Goal: Task Accomplishment & Management: Manage account settings

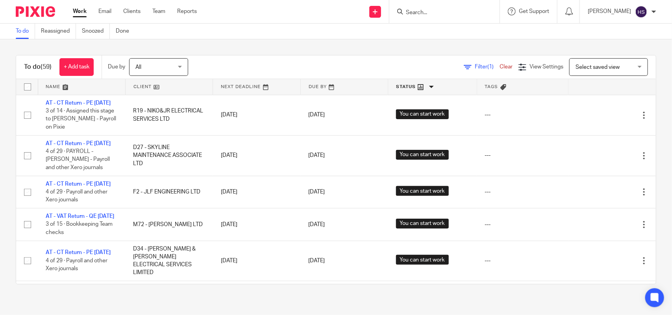
scroll to position [1624, 0]
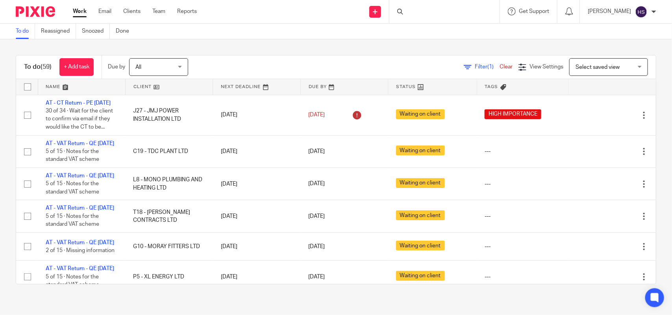
click at [266, 60] on div "Filter (1) Clear View Settings View Settings (1) Filters Clear Save Manage save…" at bounding box center [429, 67] width 454 height 18
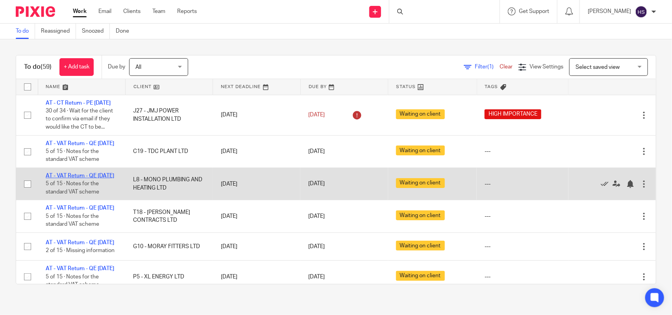
click at [83, 179] on link "AT - VAT Return - QE [DATE]" at bounding box center [80, 176] width 68 height 6
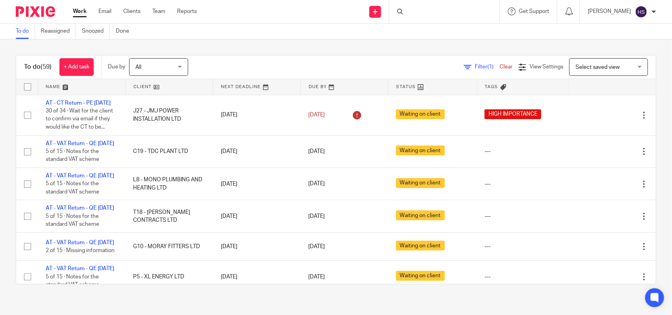
click at [73, 12] on link "Work" at bounding box center [80, 11] width 14 height 8
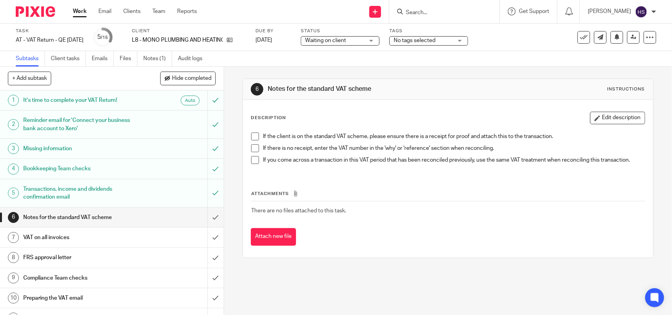
click at [160, 48] on div "Task AT - VAT Return - QE 31-08-2025 Save AT - VAT Return - QE 31-08-2025 5 /15…" at bounding box center [336, 38] width 672 height 28
click at [149, 57] on link "Notes (1)" at bounding box center [157, 58] width 29 height 15
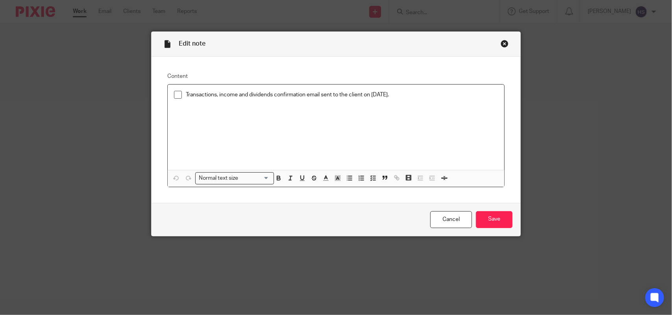
click at [174, 99] on li "Transactions, income and dividends confirmation email sent to the client on 18.…" at bounding box center [336, 97] width 324 height 12
drag, startPoint x: 170, startPoint y: 87, endPoint x: 172, endPoint y: 92, distance: 4.9
click at [172, 87] on div "Transactions, income and dividends confirmation email sent to the client on 18.…" at bounding box center [336, 127] width 336 height 85
click at [175, 100] on li "Transactions, income and dividends confirmation email sent to the client on [DA…" at bounding box center [336, 97] width 324 height 12
click at [176, 97] on span at bounding box center [178, 95] width 8 height 8
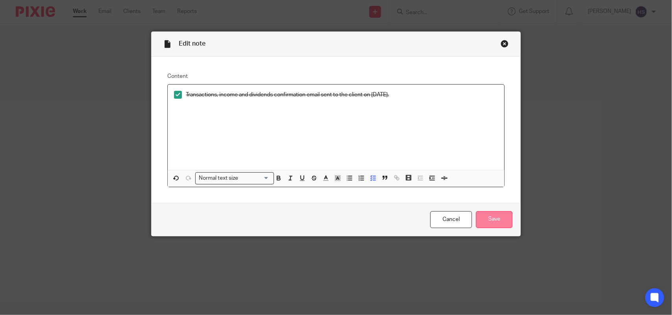
click at [492, 221] on input "Save" at bounding box center [494, 219] width 37 height 17
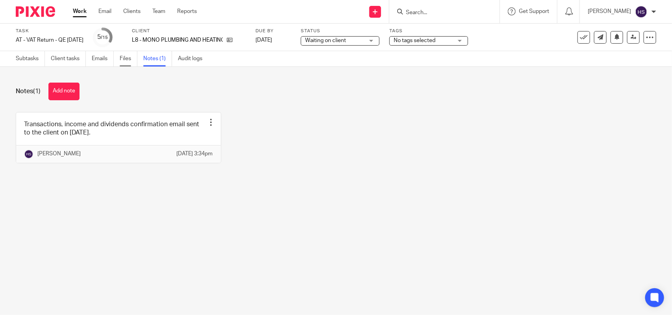
click at [125, 55] on link "Files" at bounding box center [129, 58] width 18 height 15
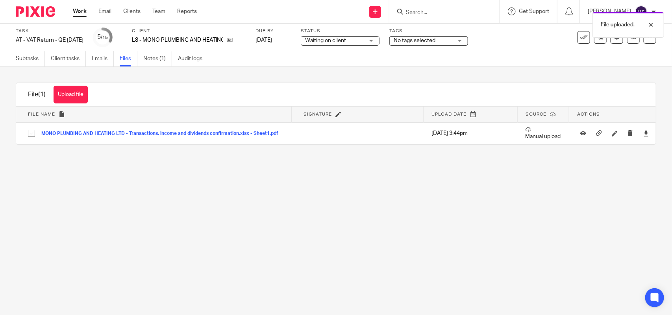
click at [360, 42] on span "Waiting on client" at bounding box center [334, 41] width 59 height 8
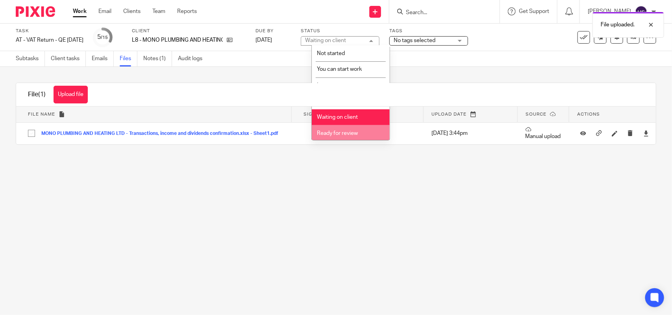
click at [351, 129] on li "Ready for review" at bounding box center [351, 133] width 78 height 16
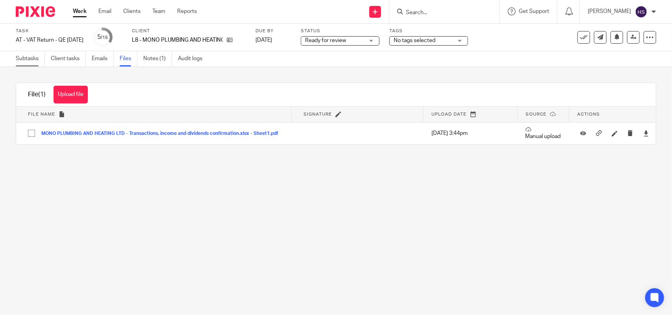
click at [29, 57] on link "Subtasks" at bounding box center [30, 58] width 29 height 15
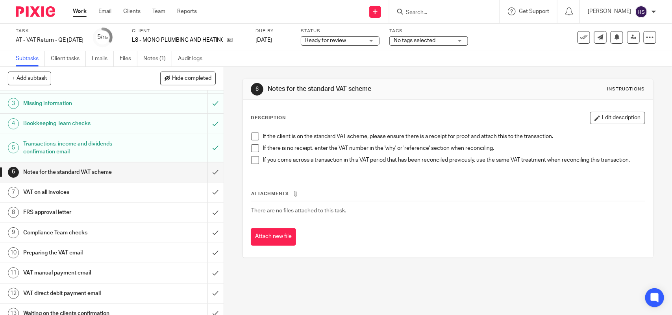
scroll to position [49, 0]
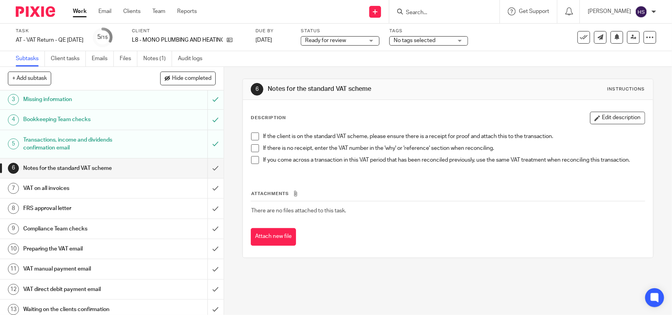
click at [253, 134] on span at bounding box center [255, 137] width 8 height 8
click at [253, 148] on span at bounding box center [255, 148] width 8 height 8
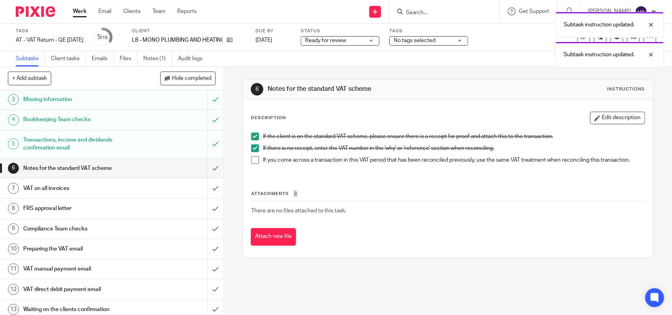
click at [252, 162] on span at bounding box center [255, 160] width 8 height 8
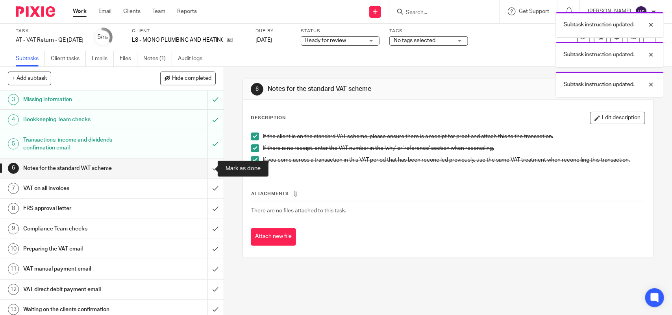
click at [203, 173] on input "submit" at bounding box center [111, 169] width 223 height 20
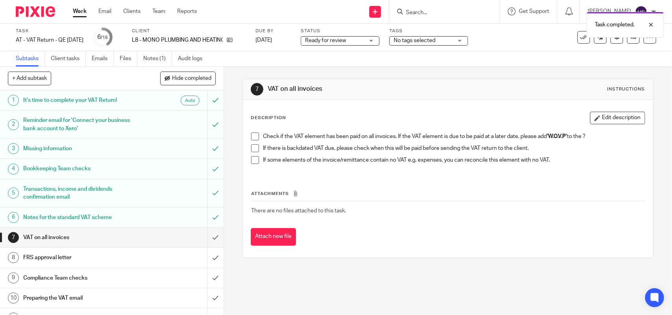
click at [248, 138] on div "Check if the VAT element has been paid on all invoices. If the VAT element is d…" at bounding box center [447, 151] width 401 height 45
click at [251, 136] on span at bounding box center [255, 137] width 8 height 8
click at [253, 149] on span at bounding box center [255, 148] width 8 height 8
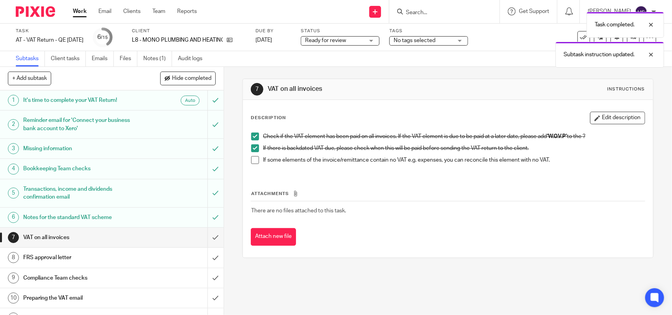
click at [255, 157] on span at bounding box center [255, 160] width 8 height 8
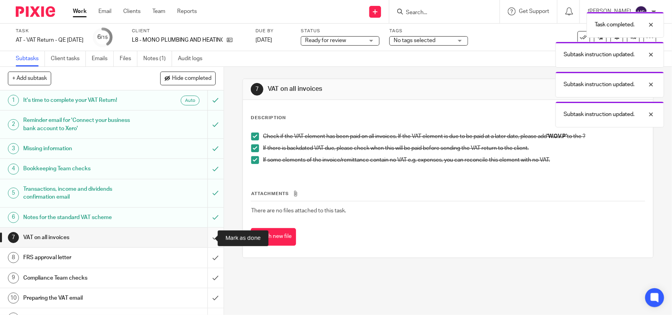
click at [204, 234] on input "submit" at bounding box center [111, 238] width 223 height 20
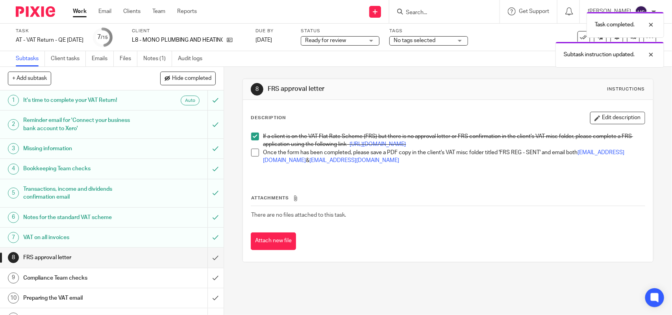
click at [252, 157] on span at bounding box center [255, 153] width 8 height 8
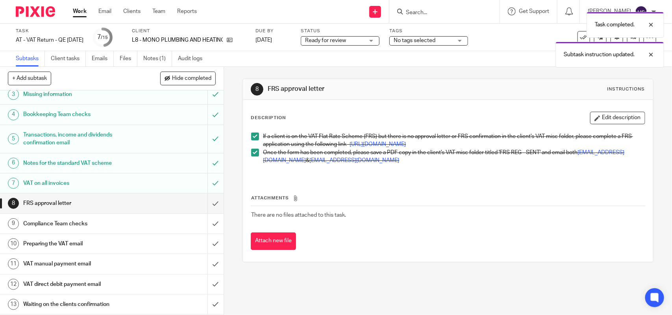
scroll to position [98, 0]
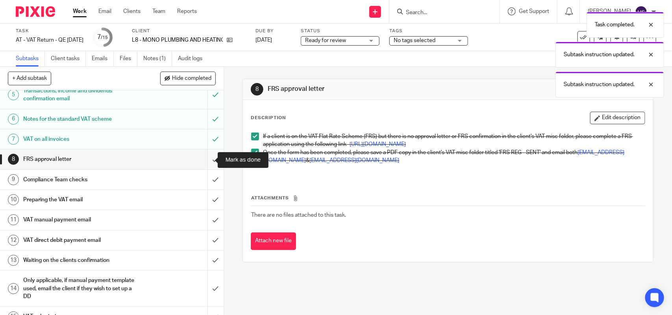
click at [203, 168] on input "submit" at bounding box center [111, 159] width 223 height 20
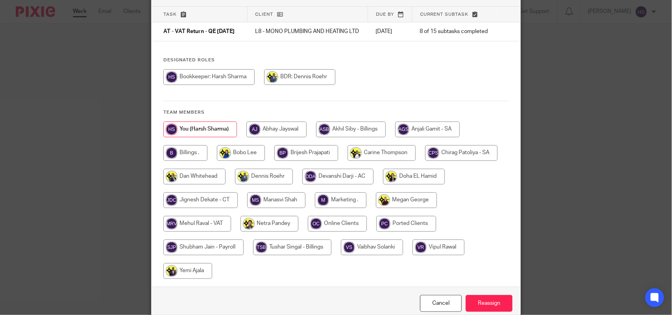
scroll to position [92, 0]
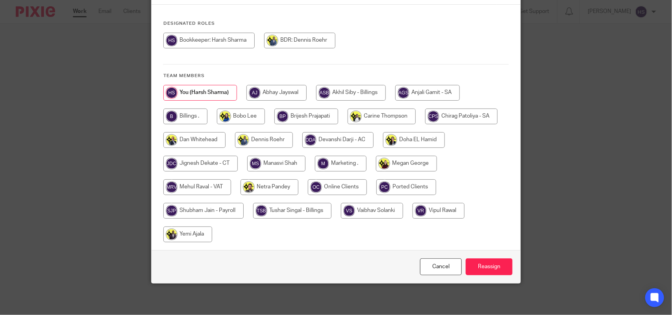
click at [211, 187] on input "radio" at bounding box center [197, 187] width 68 height 16
radio input "true"
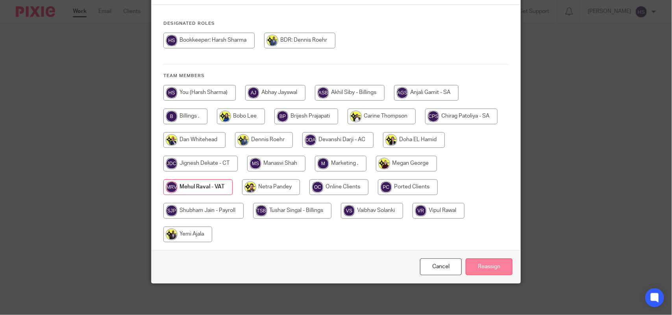
click at [503, 264] on input "Reassign" at bounding box center [488, 266] width 47 height 17
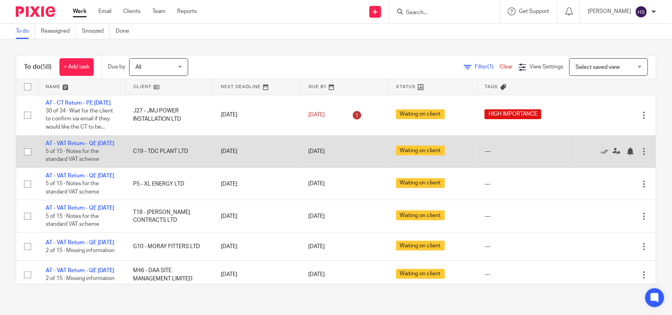
drag, startPoint x: 238, startPoint y: 144, endPoint x: 262, endPoint y: 95, distance: 54.5
